Goal: Find specific page/section: Find specific page/section

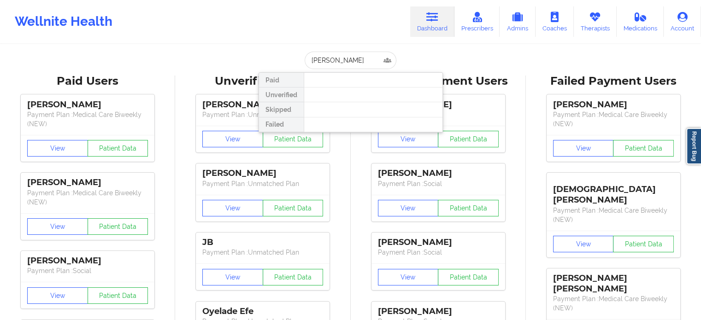
drag, startPoint x: 370, startPoint y: 59, endPoint x: 256, endPoint y: 57, distance: 113.9
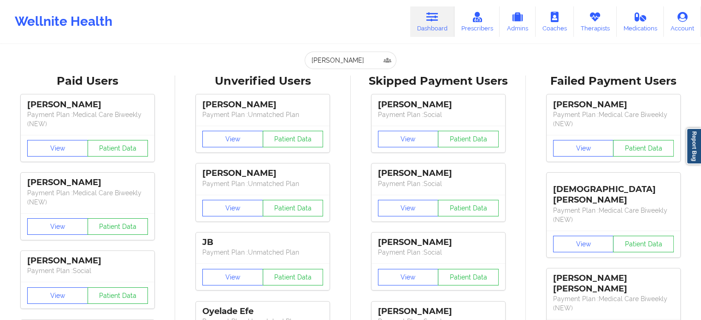
click at [307, 59] on input "[PERSON_NAME]" at bounding box center [350, 61] width 91 height 18
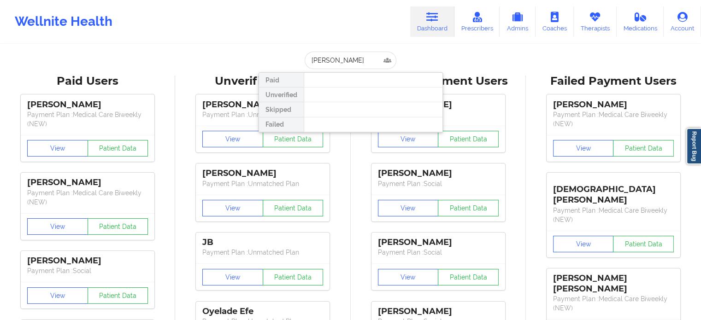
click at [312, 60] on input "[PERSON_NAME]" at bounding box center [350, 61] width 91 height 18
click at [374, 59] on input "[PERSON_NAME]" at bounding box center [350, 61] width 91 height 18
drag, startPoint x: 375, startPoint y: 59, endPoint x: 255, endPoint y: 49, distance: 119.8
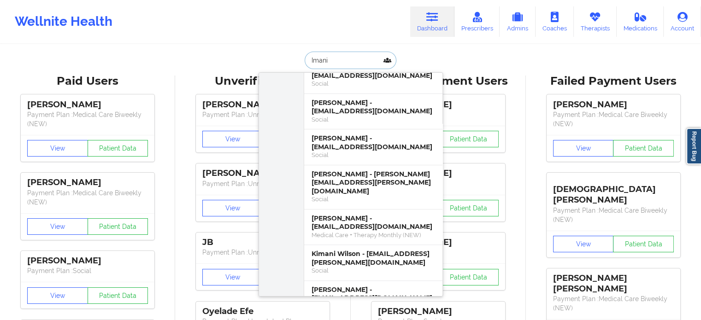
scroll to position [415, 0]
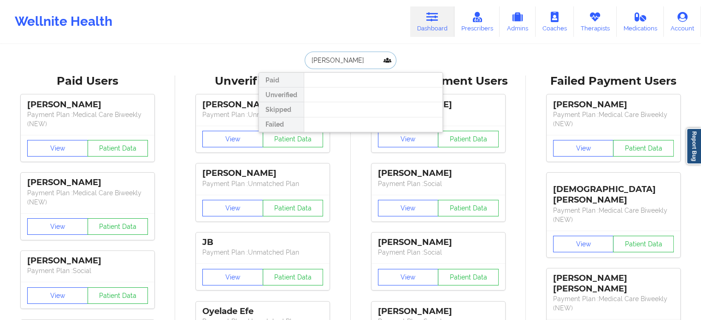
scroll to position [0, 0]
drag, startPoint x: 352, startPoint y: 66, endPoint x: 230, endPoint y: 62, distance: 121.7
click at [300, 67] on div "[PERSON_NAME] ni Paid Unverified Skipped Failed" at bounding box center [351, 61] width 184 height 18
paste input "[PERSON_NAME]"
drag, startPoint x: 348, startPoint y: 59, endPoint x: 226, endPoint y: 56, distance: 121.2
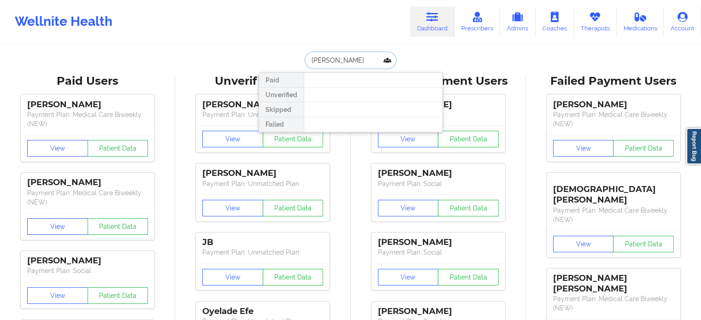
click at [265, 59] on div "[PERSON_NAME] Unverified Skipped Failed" at bounding box center [351, 61] width 184 height 18
type input "[PERSON_NAME].y"
click at [329, 59] on input "[PERSON_NAME].y" at bounding box center [350, 61] width 91 height 18
drag, startPoint x: 337, startPoint y: 59, endPoint x: 304, endPoint y: 61, distance: 32.8
click at [305, 60] on input "[PERSON_NAME].y" at bounding box center [350, 61] width 91 height 18
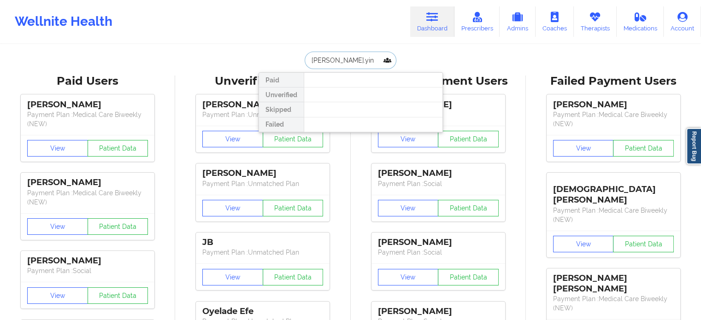
type input "[PERSON_NAME].[PERSON_NAME]"
drag, startPoint x: 361, startPoint y: 64, endPoint x: 294, endPoint y: 62, distance: 67.3
click at [294, 62] on div "[PERSON_NAME].[PERSON_NAME] Unverified Skipped Failed" at bounding box center [351, 61] width 184 height 18
drag, startPoint x: 336, startPoint y: 63, endPoint x: 273, endPoint y: 59, distance: 62.4
click at [273, 59] on div "[PERSON_NAME] Paid Unverified Skipped Failed" at bounding box center [351, 61] width 184 height 18
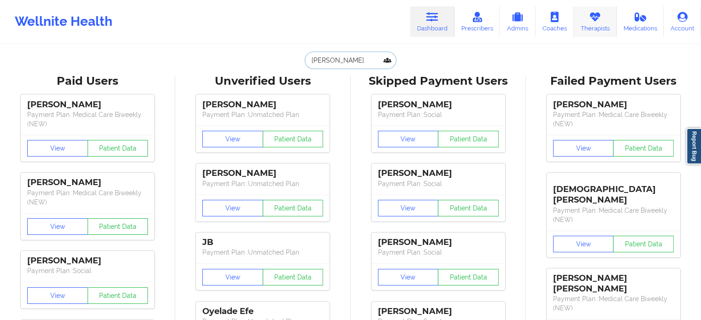
type input "[PERSON_NAME]"
click at [603, 18] on link "Therapists" at bounding box center [595, 21] width 43 height 30
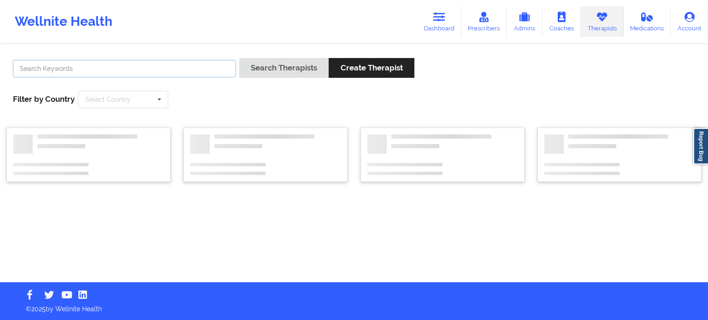
click at [177, 65] on input "text" at bounding box center [124, 69] width 223 height 18
click at [452, 22] on link "Dashboard" at bounding box center [439, 21] width 44 height 30
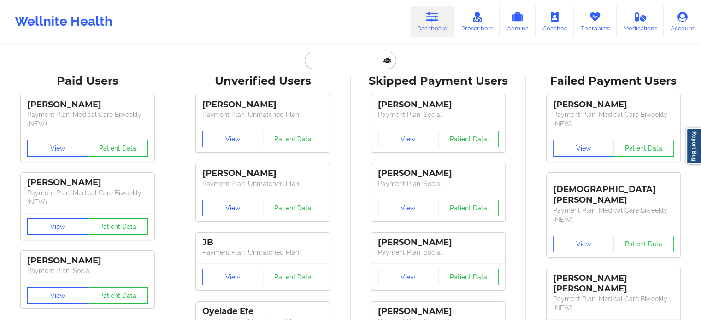
paste input "[PERSON_NAME]"
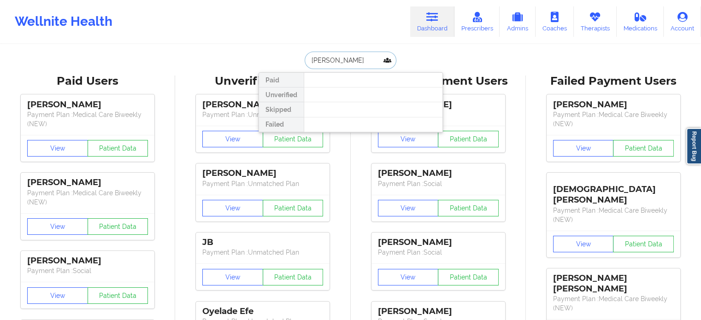
type input "[PERSON_NAME]"
